Goal: Information Seeking & Learning: Get advice/opinions

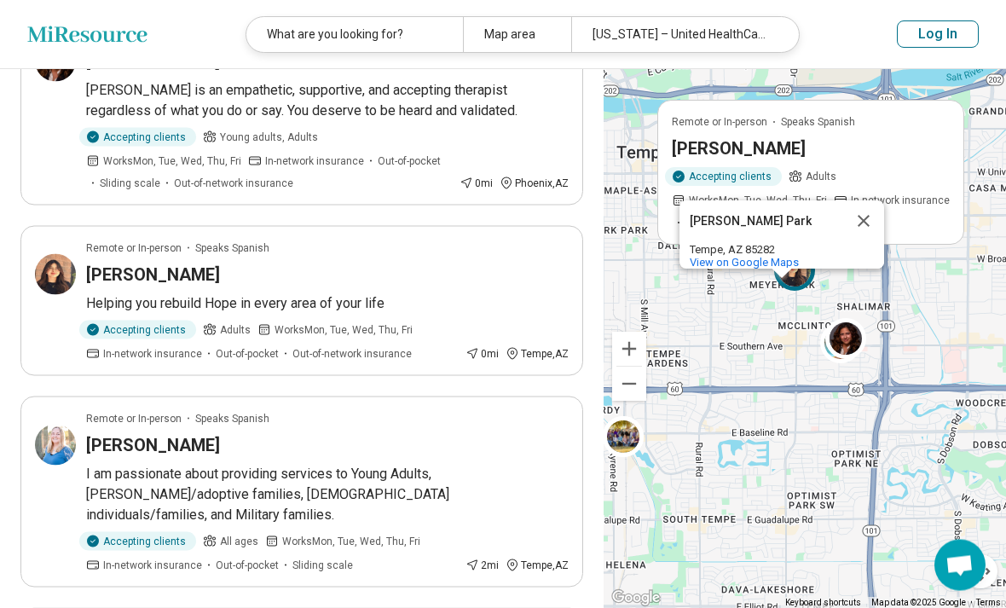
scroll to position [451, 0]
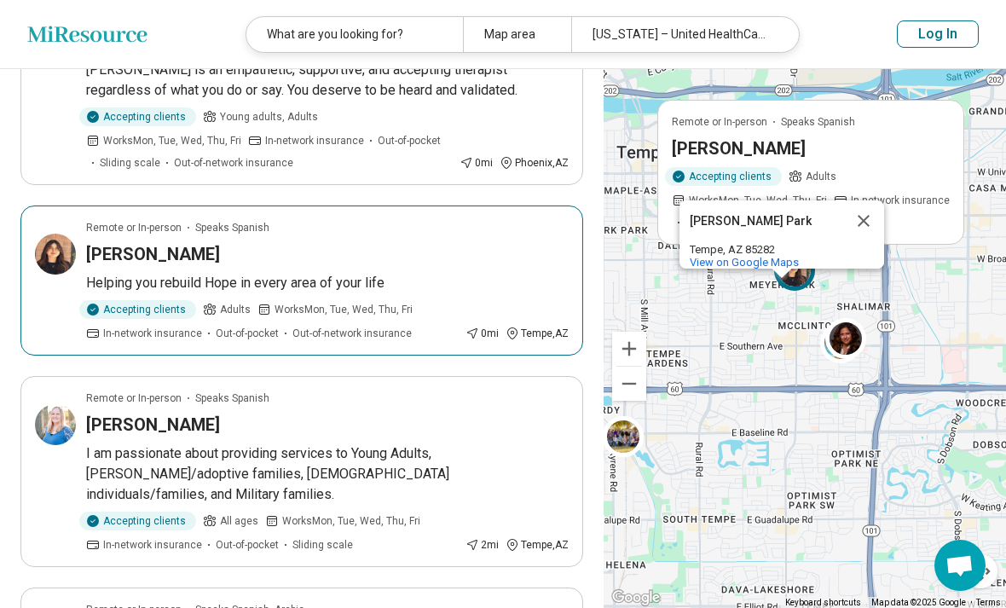
click at [49, 243] on img at bounding box center [55, 254] width 41 height 41
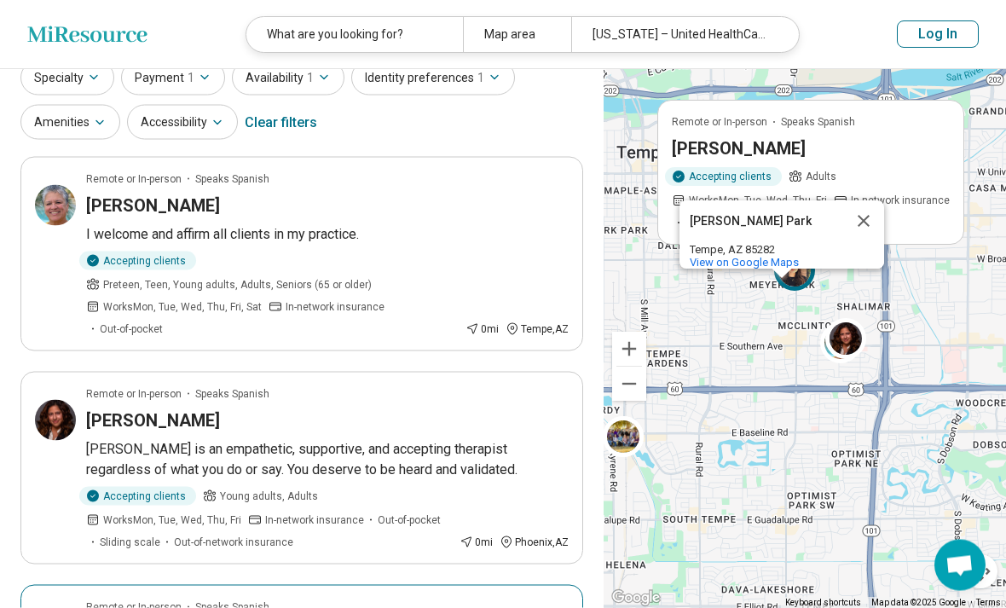
scroll to position [69, 0]
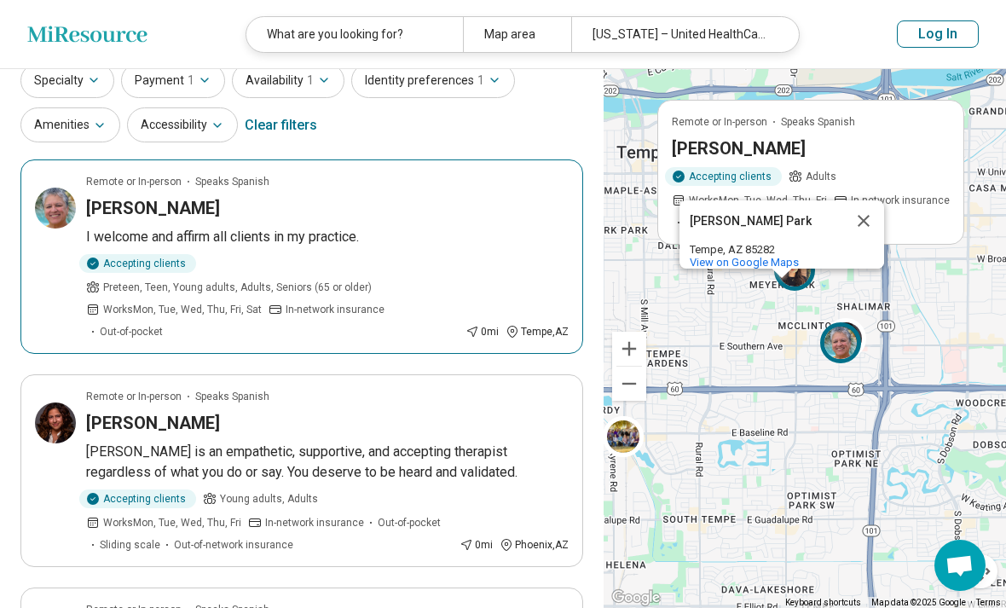
click at [70, 200] on img at bounding box center [55, 208] width 41 height 41
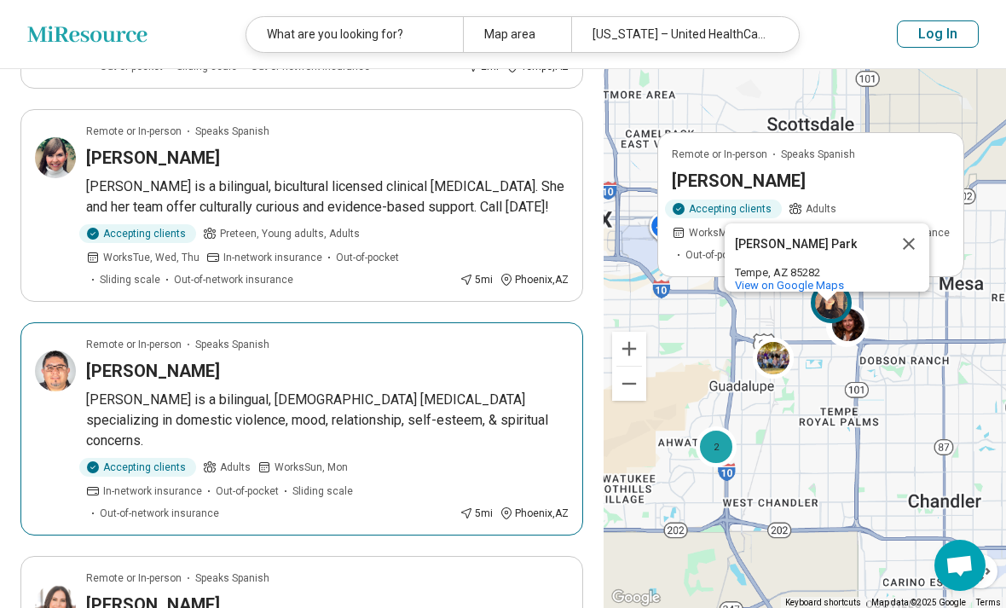
scroll to position [695, 0]
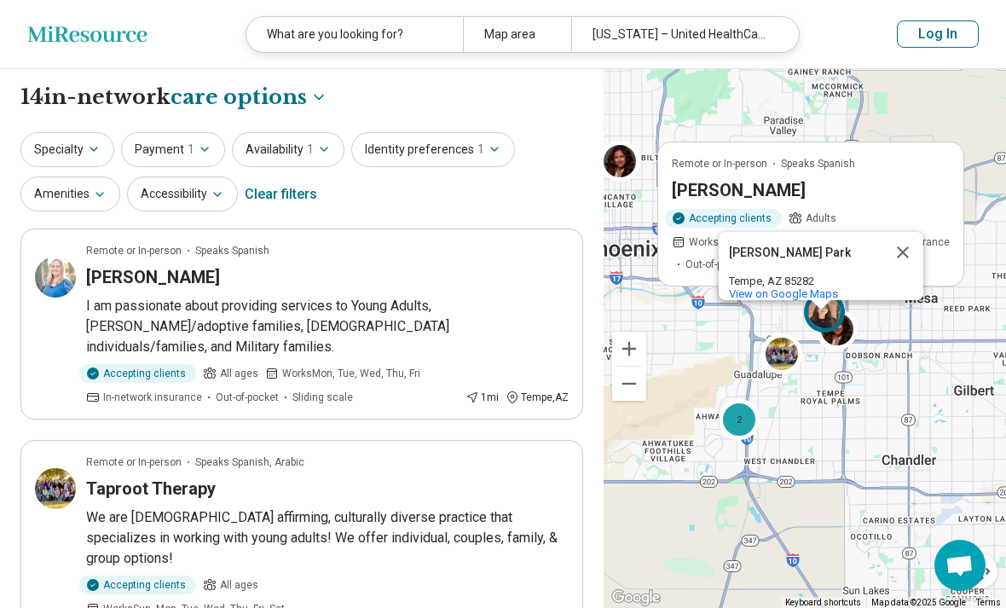
click at [906, 270] on button "Close" at bounding box center [903, 252] width 41 height 41
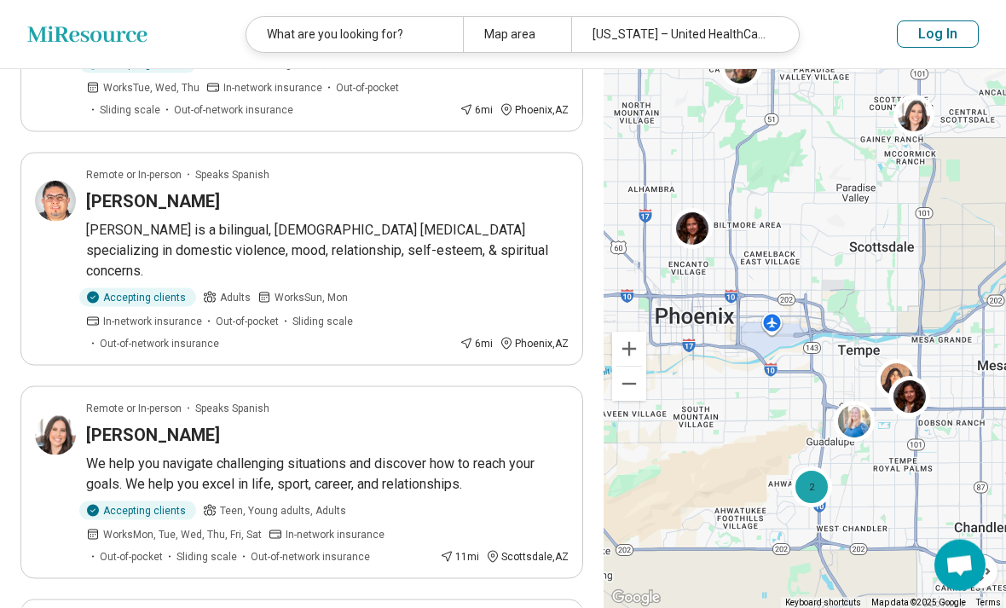
scroll to position [1356, 0]
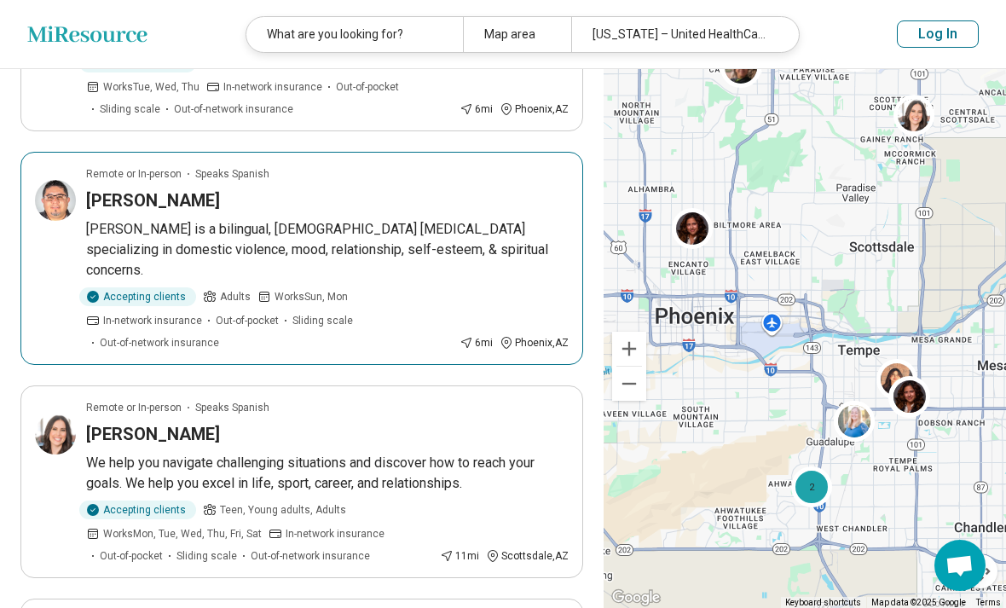
click at [57, 180] on img at bounding box center [55, 200] width 41 height 41
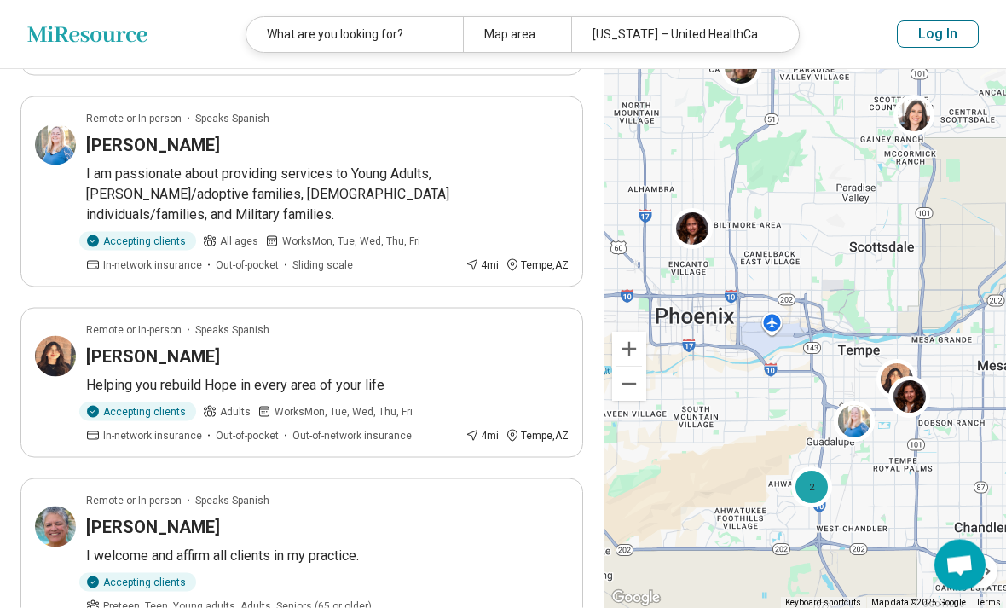
scroll to position [389, 0]
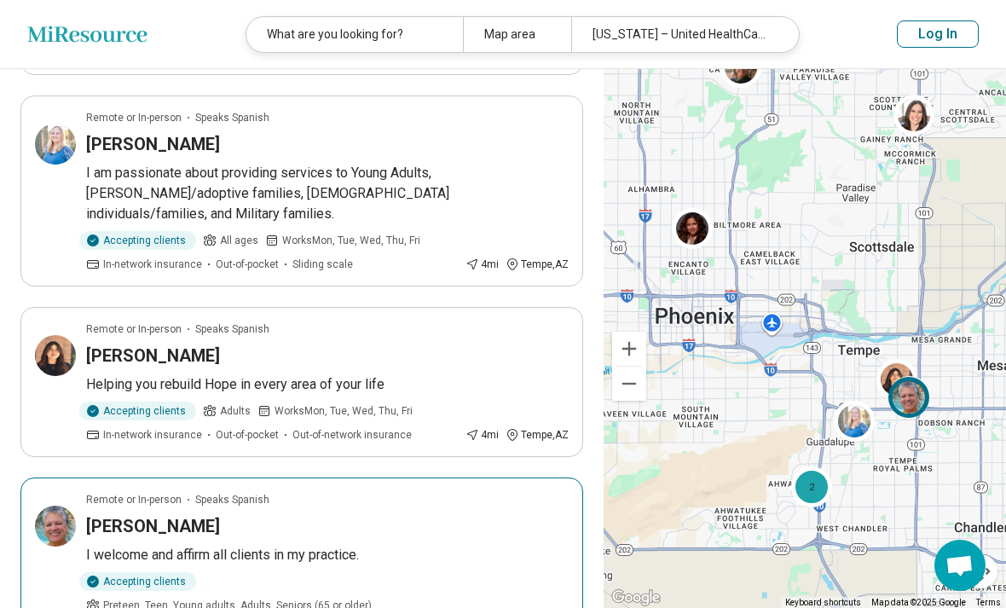
click at [94, 514] on h3 "[PERSON_NAME]" at bounding box center [153, 526] width 134 height 24
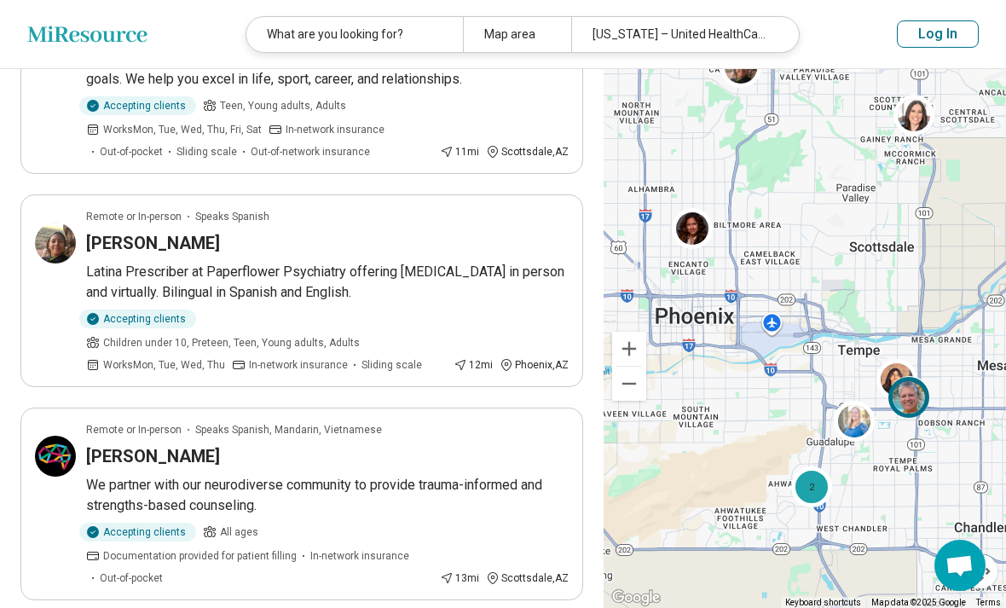
scroll to position [1760, 0]
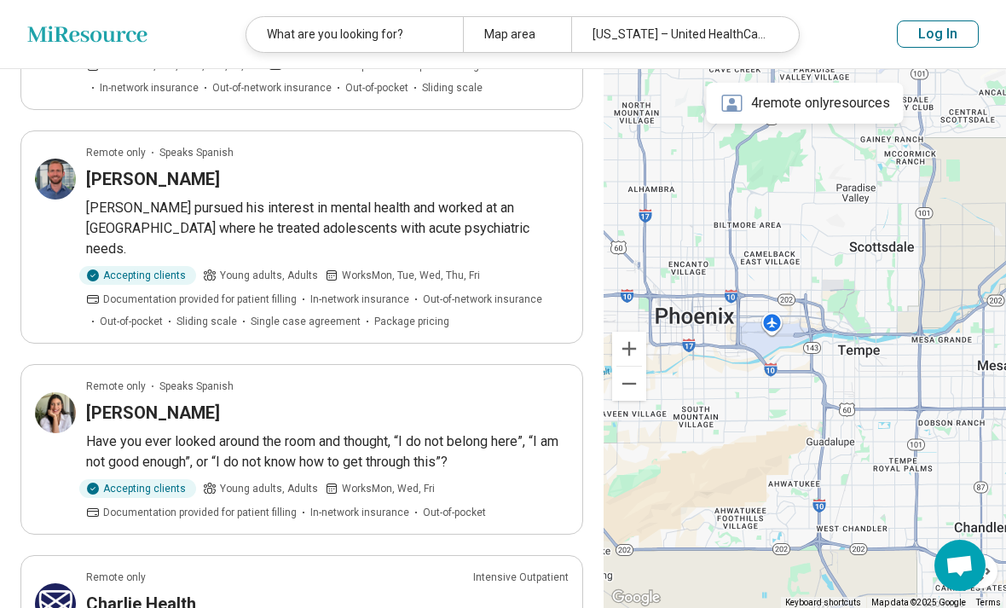
scroll to position [333, 0]
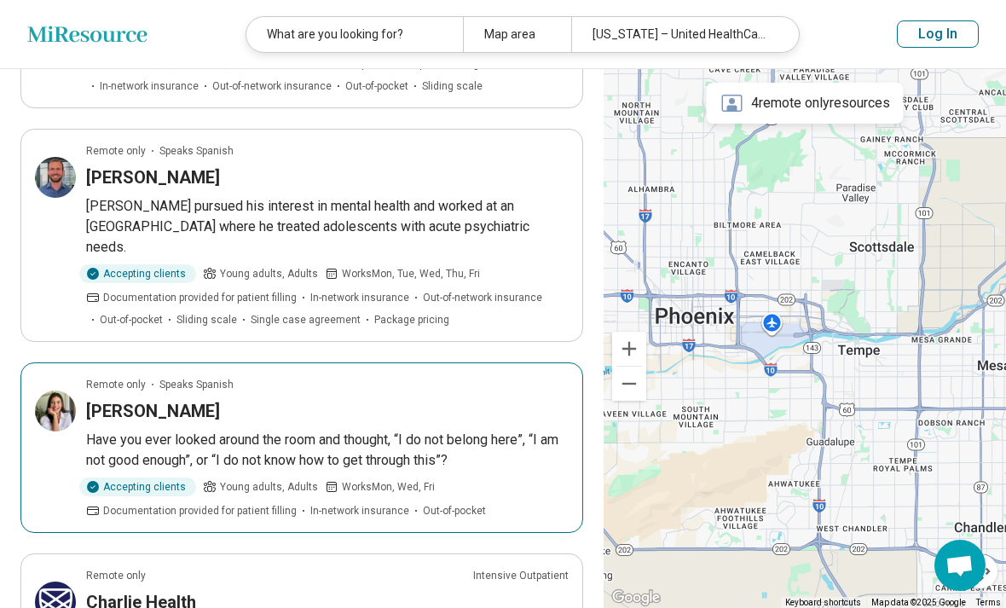
click at [444, 399] on div "Adriana Cardona" at bounding box center [327, 411] width 483 height 24
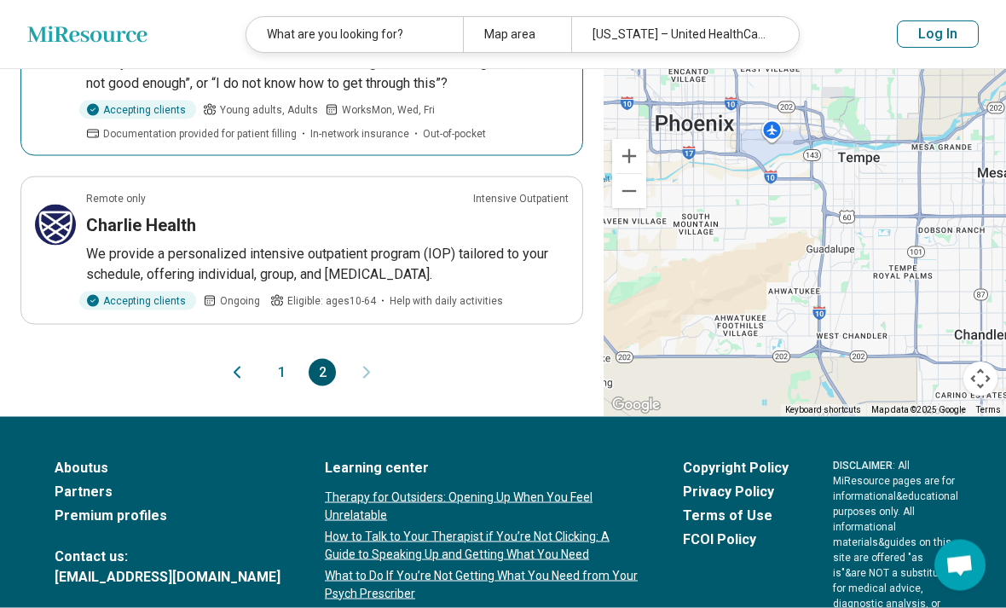
click at [276, 359] on button "1" at bounding box center [281, 372] width 27 height 27
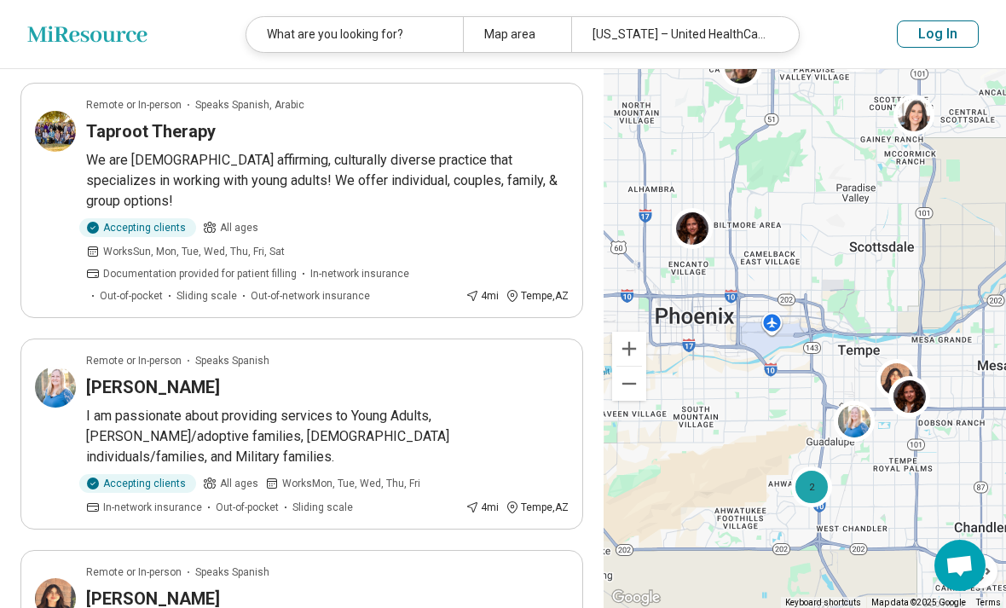
scroll to position [0, 0]
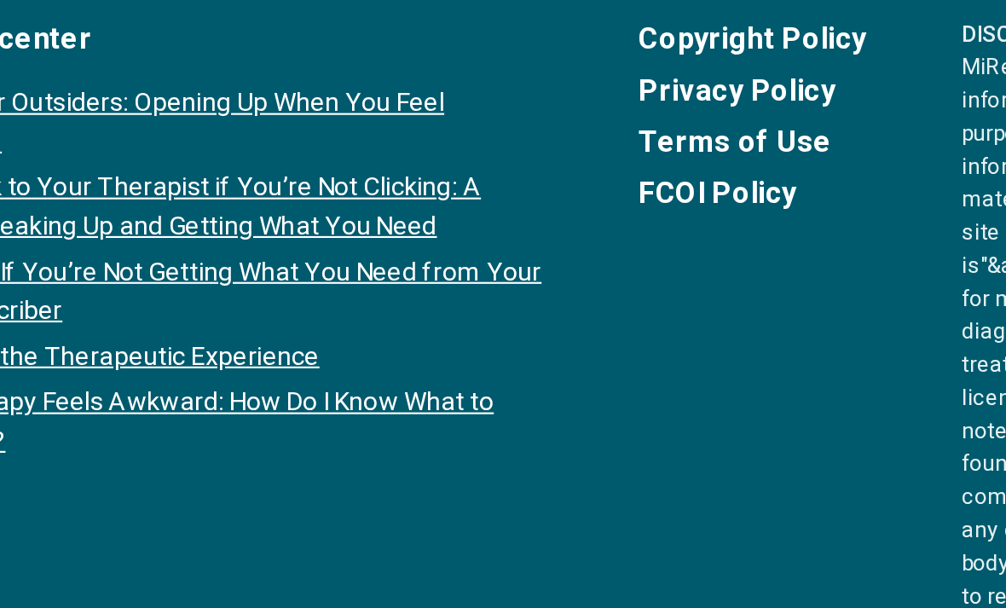
scroll to position [929, 0]
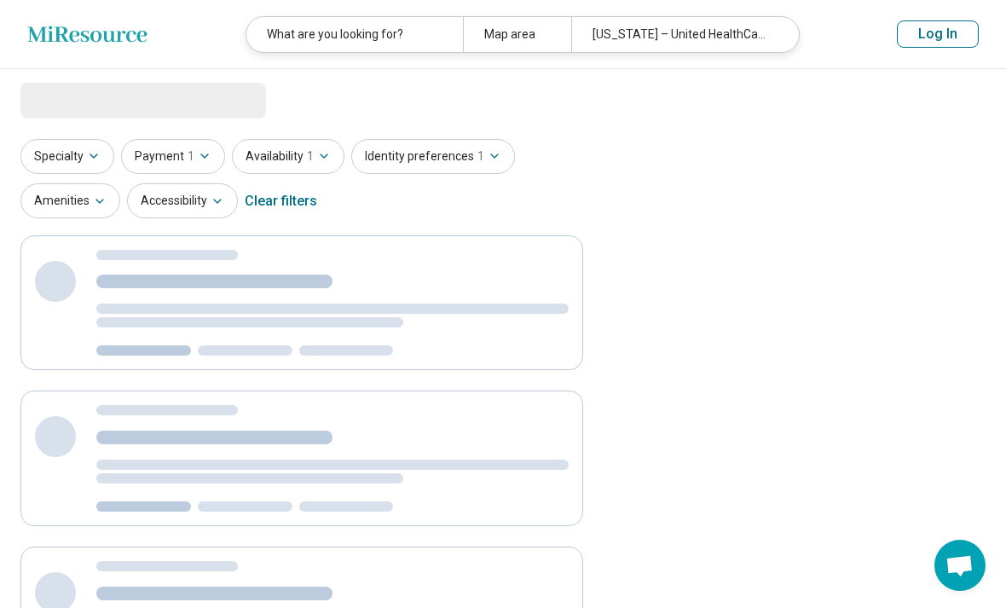
select select "***"
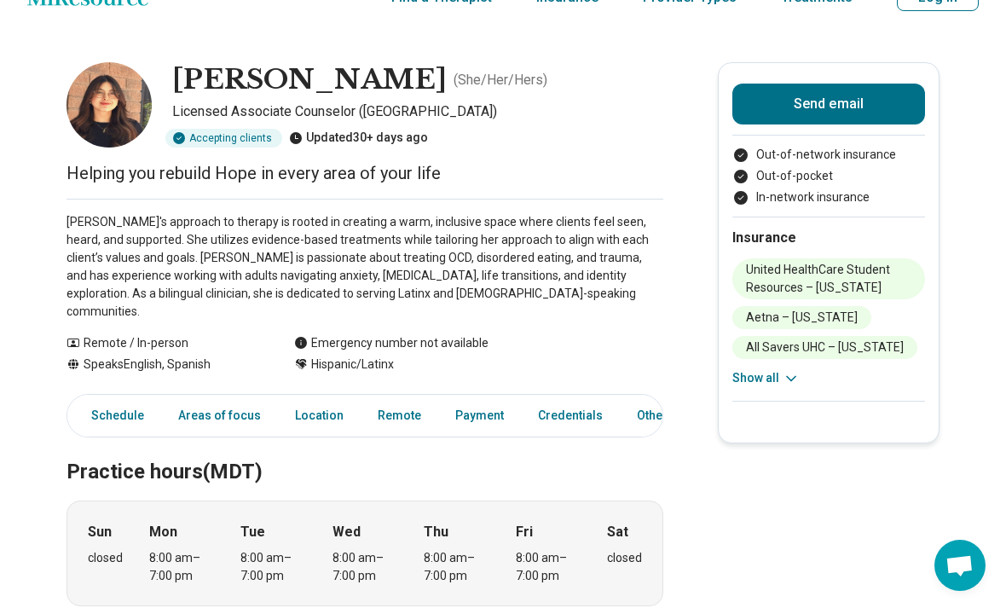
scroll to position [38, 0]
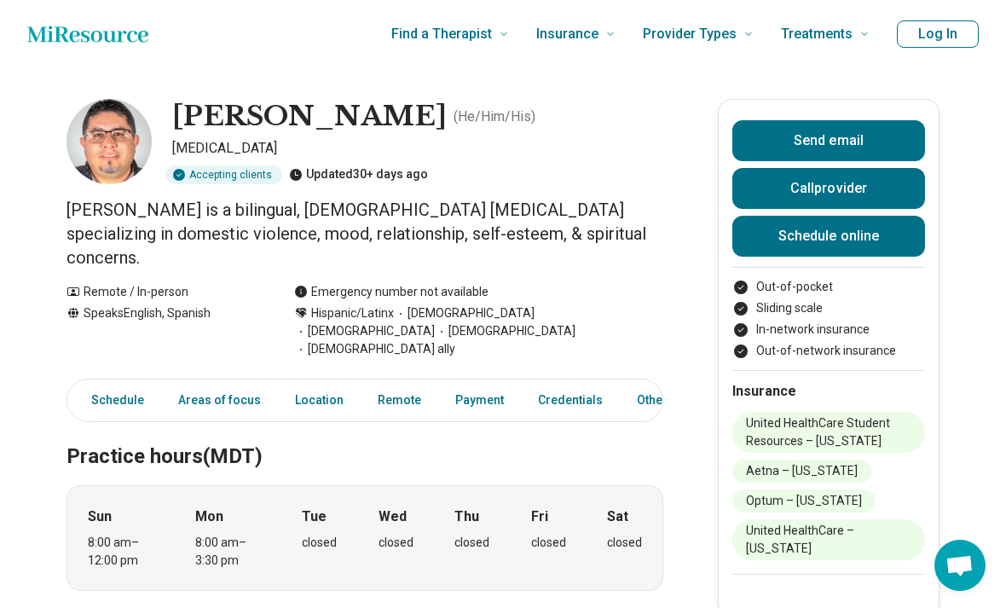
click at [872, 243] on link "Schedule online" at bounding box center [829, 236] width 193 height 41
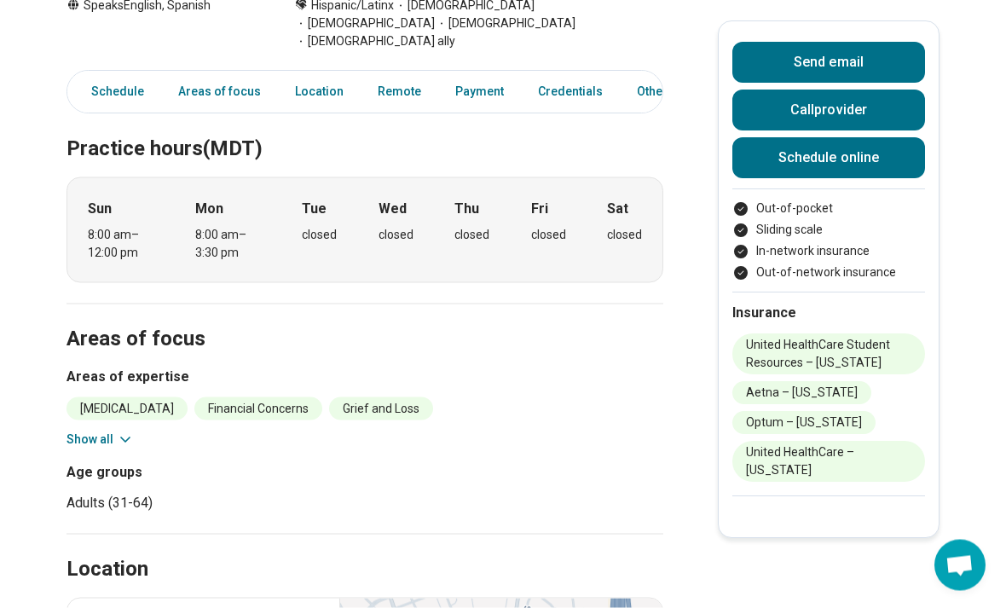
scroll to position [254, 0]
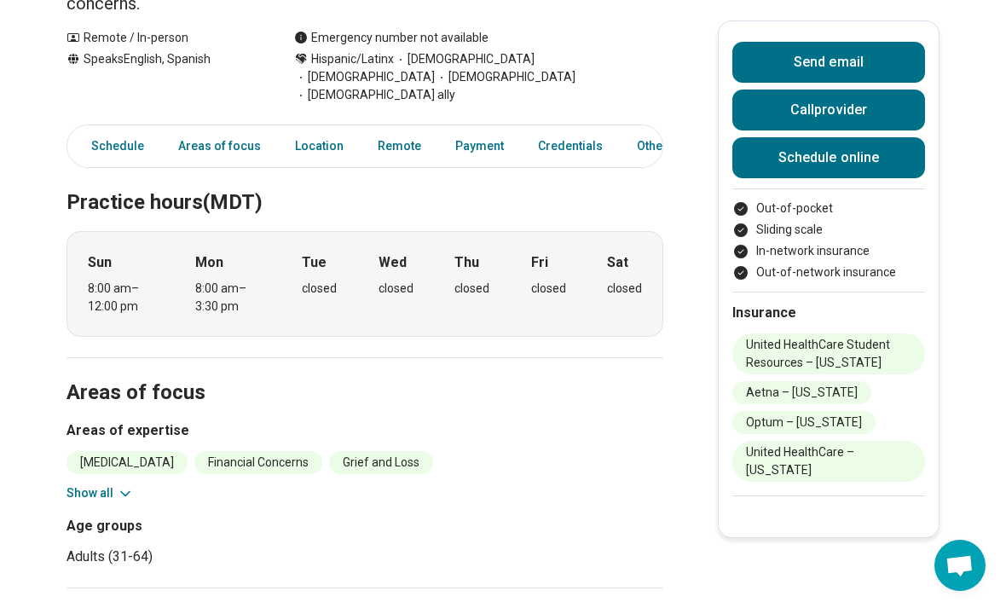
click at [748, 114] on button "Call provider" at bounding box center [829, 110] width 193 height 41
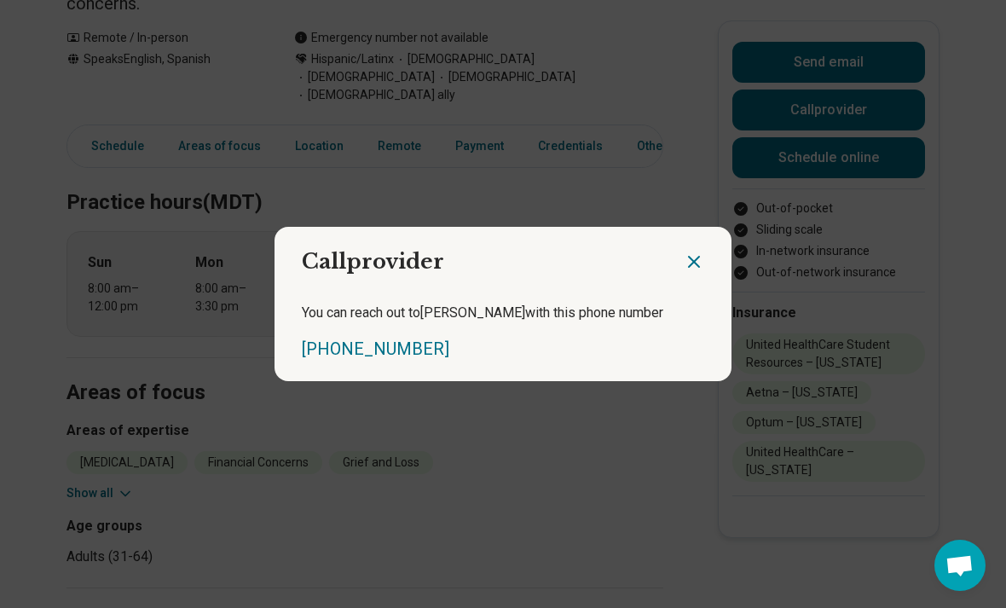
click at [687, 272] on icon "Close dialog" at bounding box center [694, 262] width 20 height 20
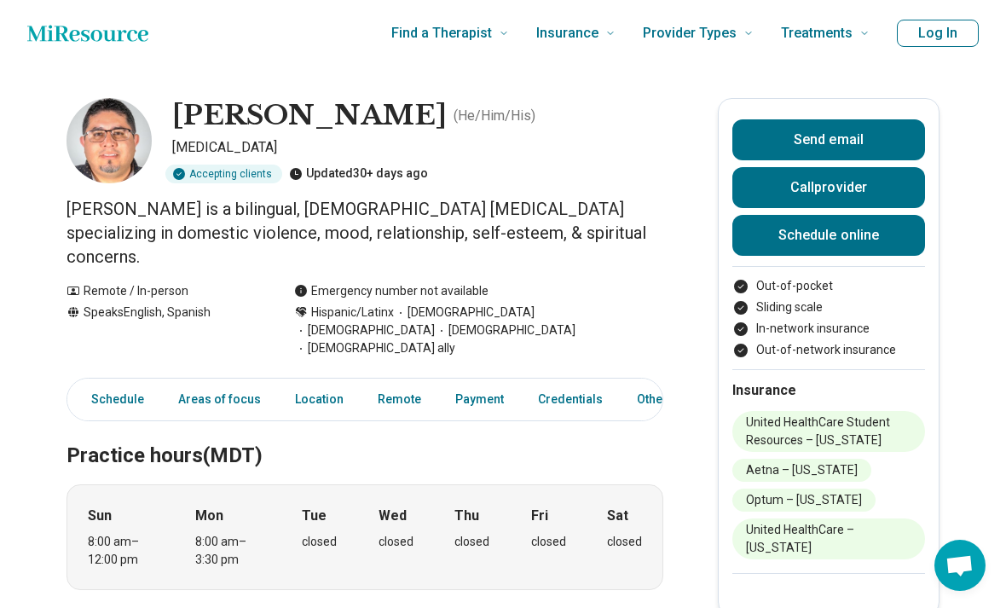
scroll to position [0, 0]
click at [815, 139] on button "Send email" at bounding box center [829, 140] width 193 height 41
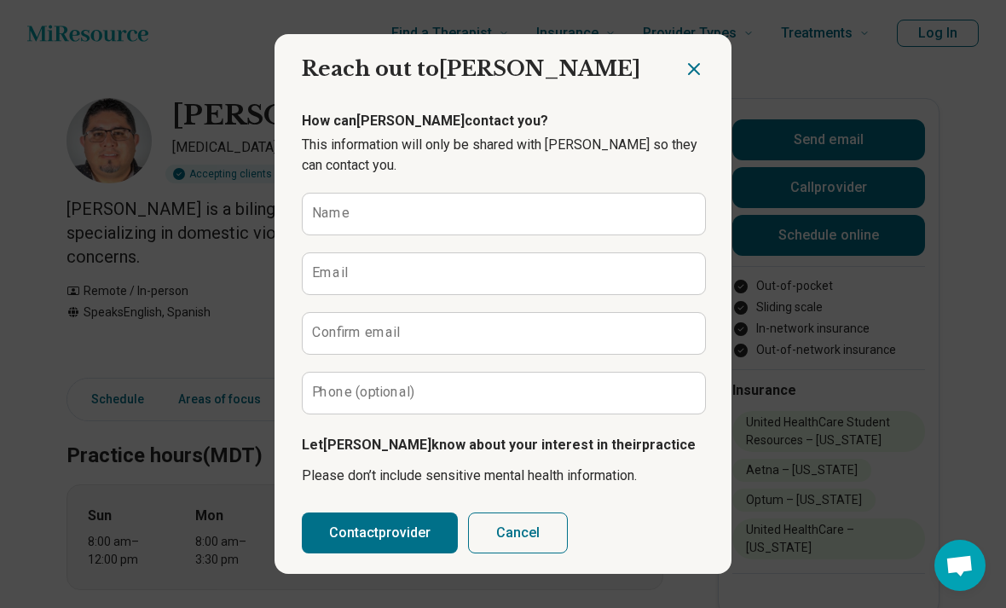
click at [687, 77] on icon "Close dialog" at bounding box center [694, 69] width 20 height 20
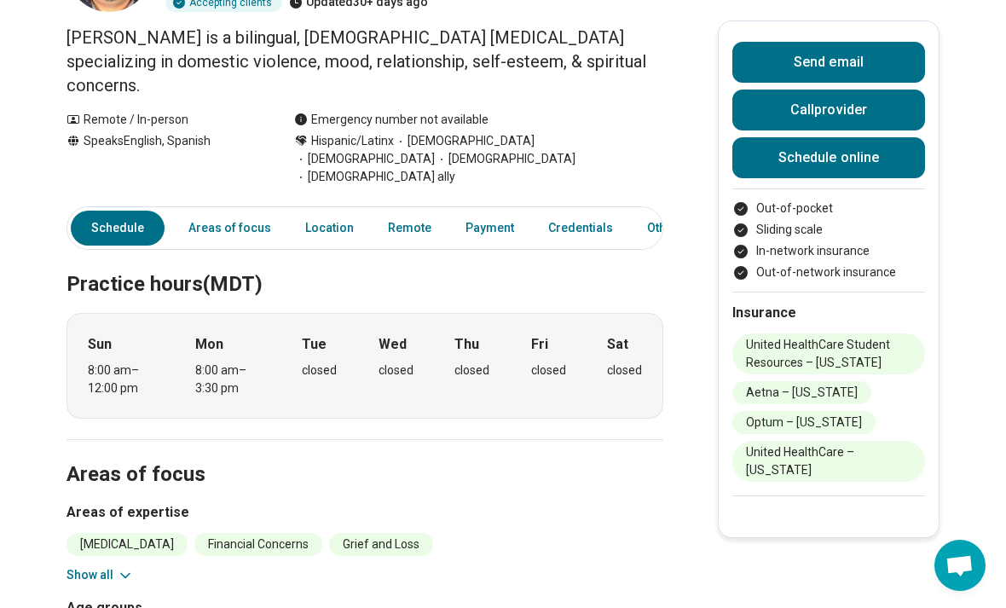
scroll to position [170, 0]
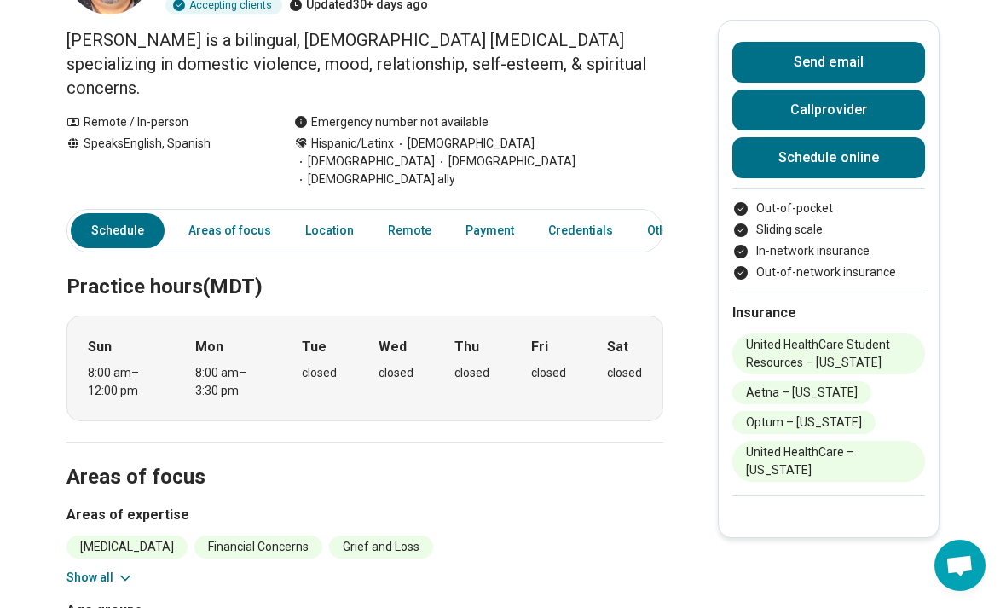
click at [82, 569] on button "Show all" at bounding box center [100, 578] width 67 height 18
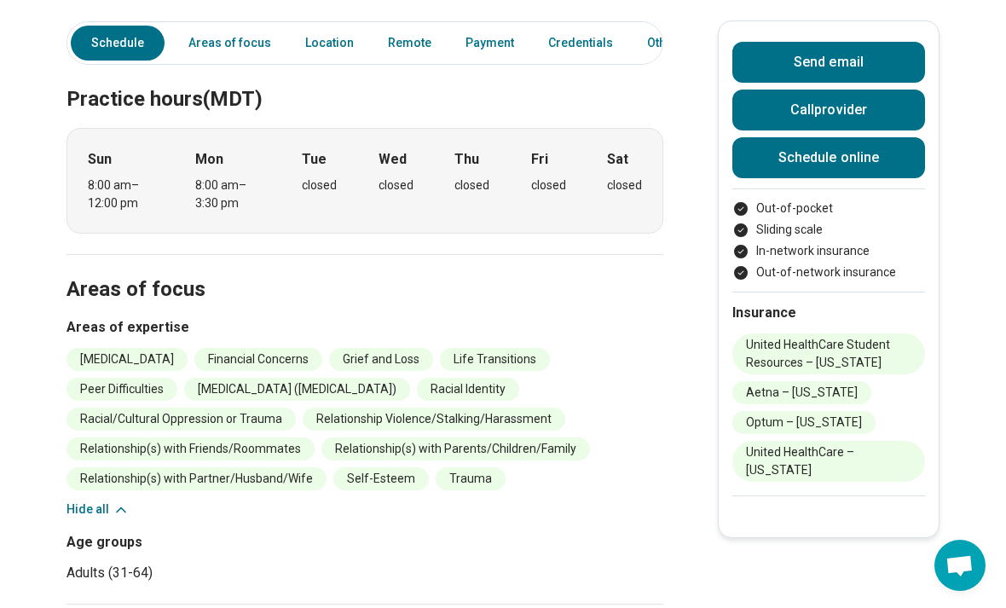
scroll to position [369, 0]
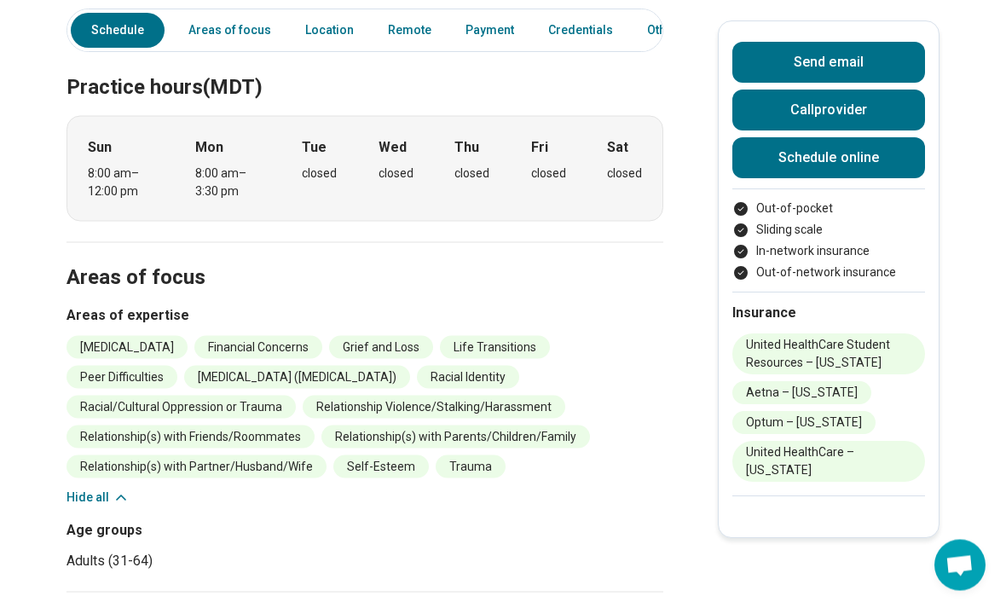
click at [72, 466] on section "Areas of focus Areas of expertise Depression Financial Concerns Grief and Loss …" at bounding box center [365, 417] width 597 height 351
click at [94, 489] on button "Hide all" at bounding box center [98, 498] width 63 height 18
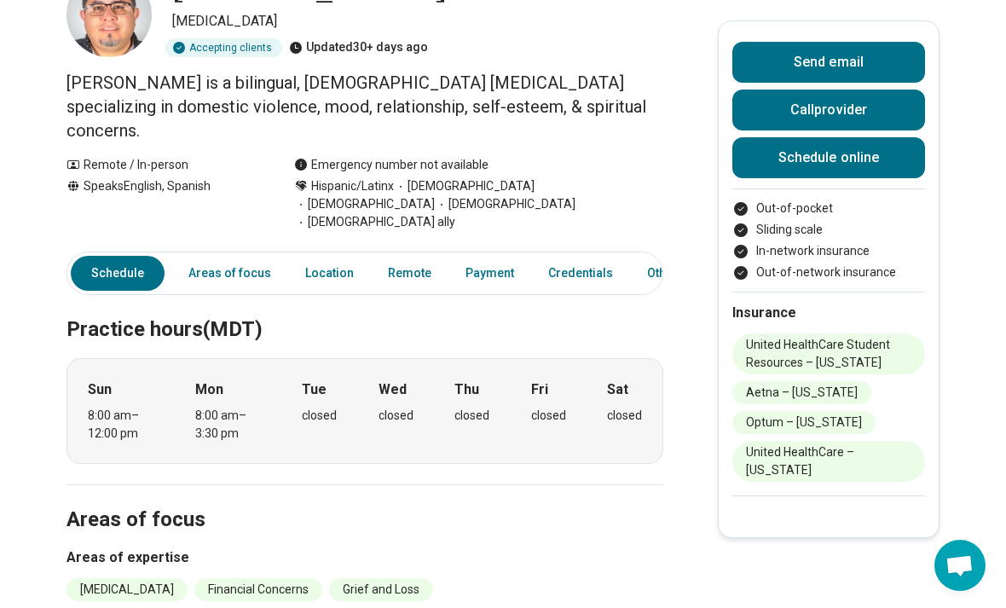
scroll to position [133, 0]
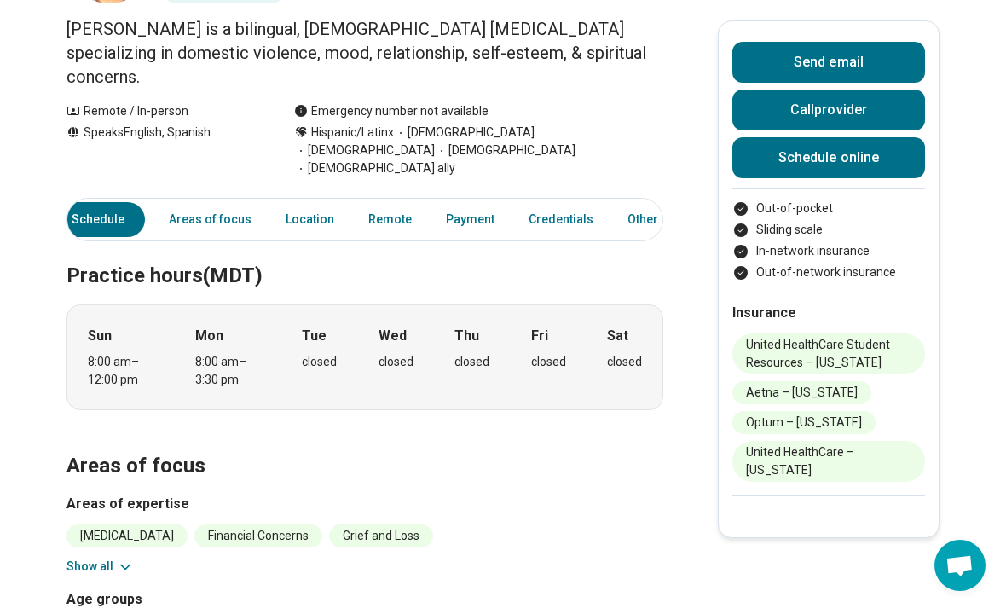
scroll to position [235, 0]
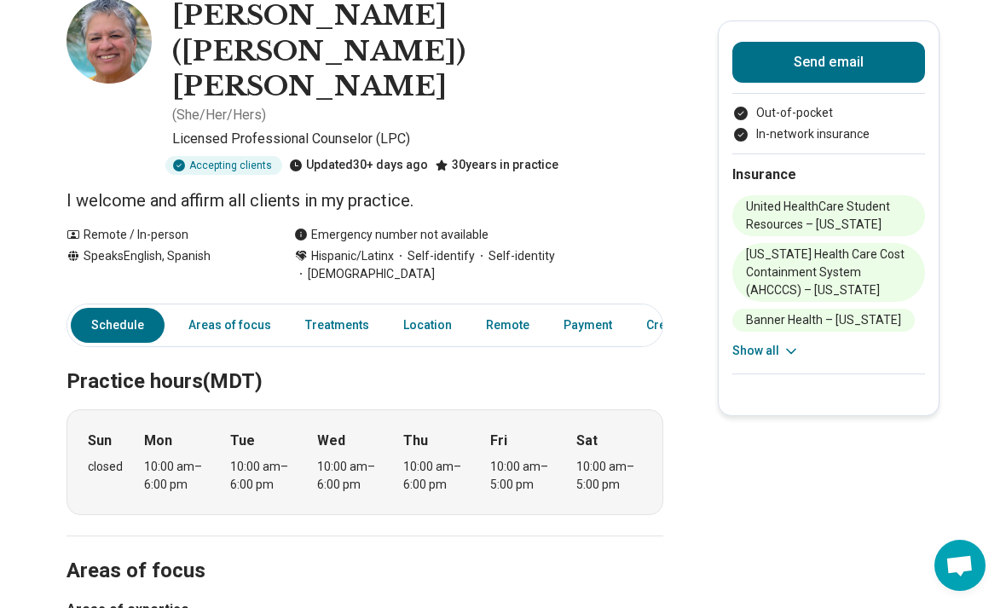
scroll to position [100, 0]
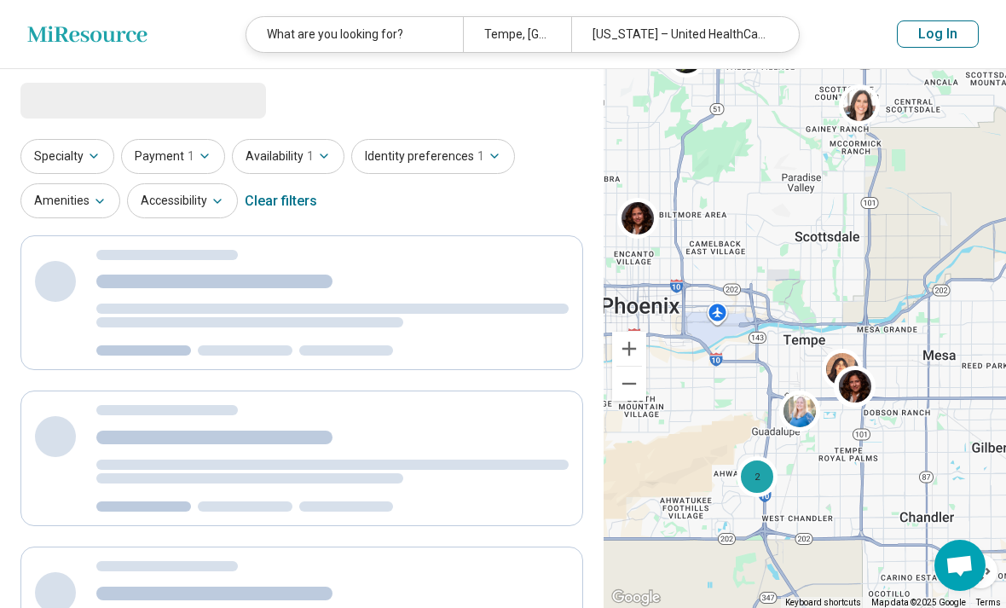
select select "***"
